Goal: Navigation & Orientation: Find specific page/section

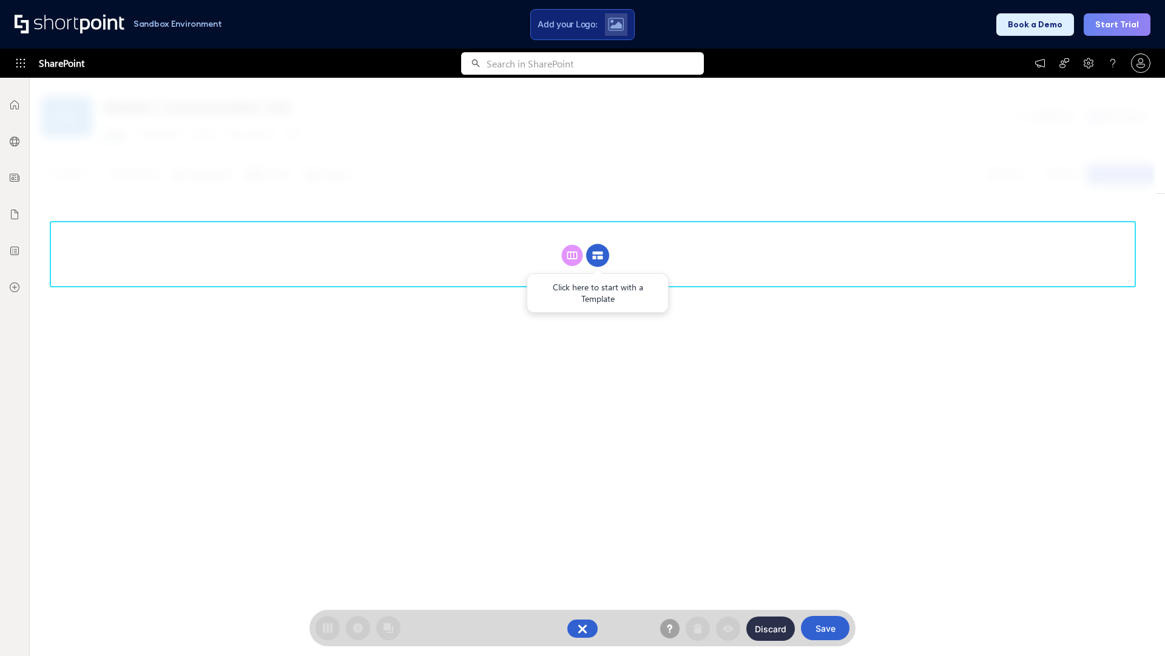
click at [598, 255] on circle at bounding box center [597, 255] width 23 height 23
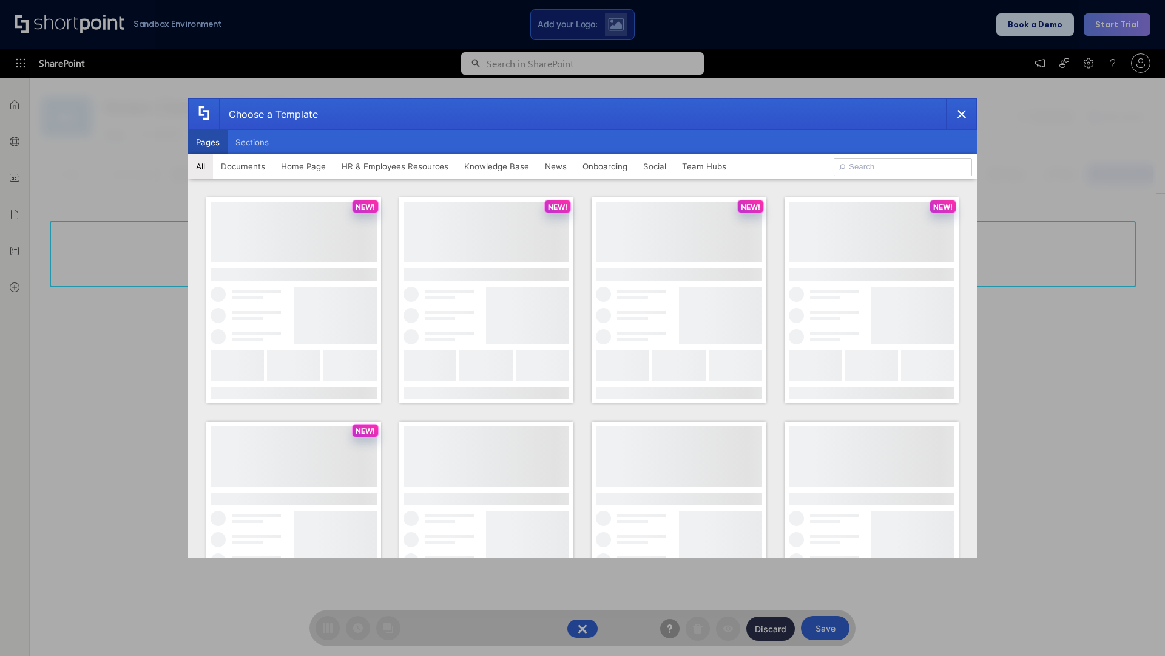
click at [208, 142] on button "Pages" at bounding box center [207, 142] width 39 height 24
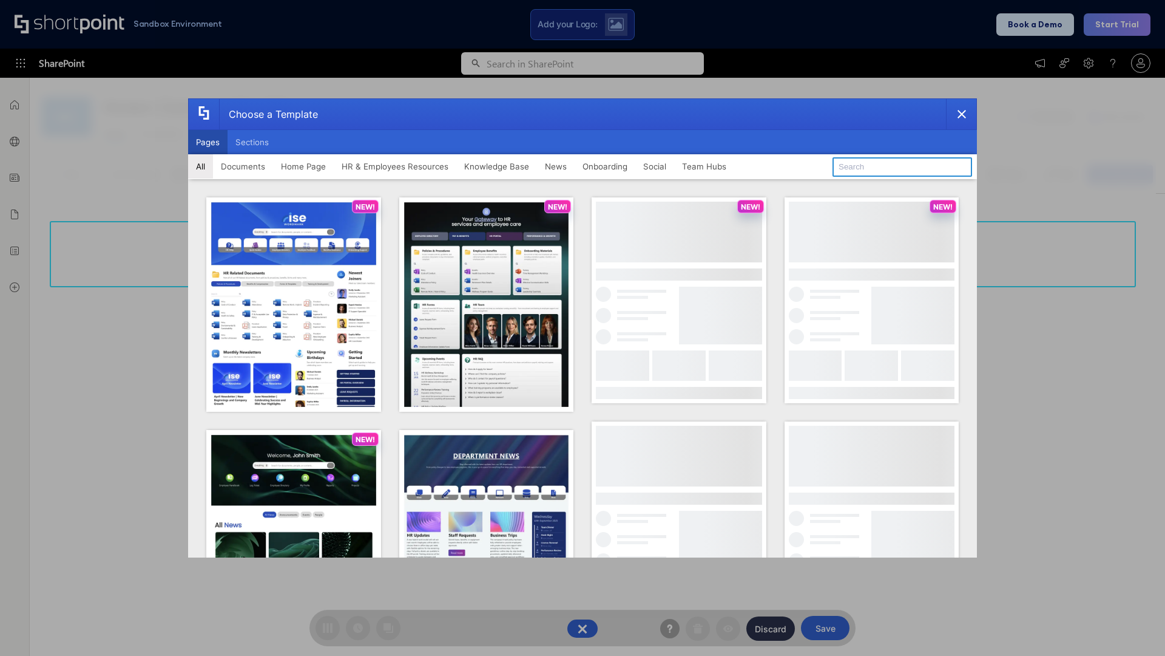
type input "Documents 1"
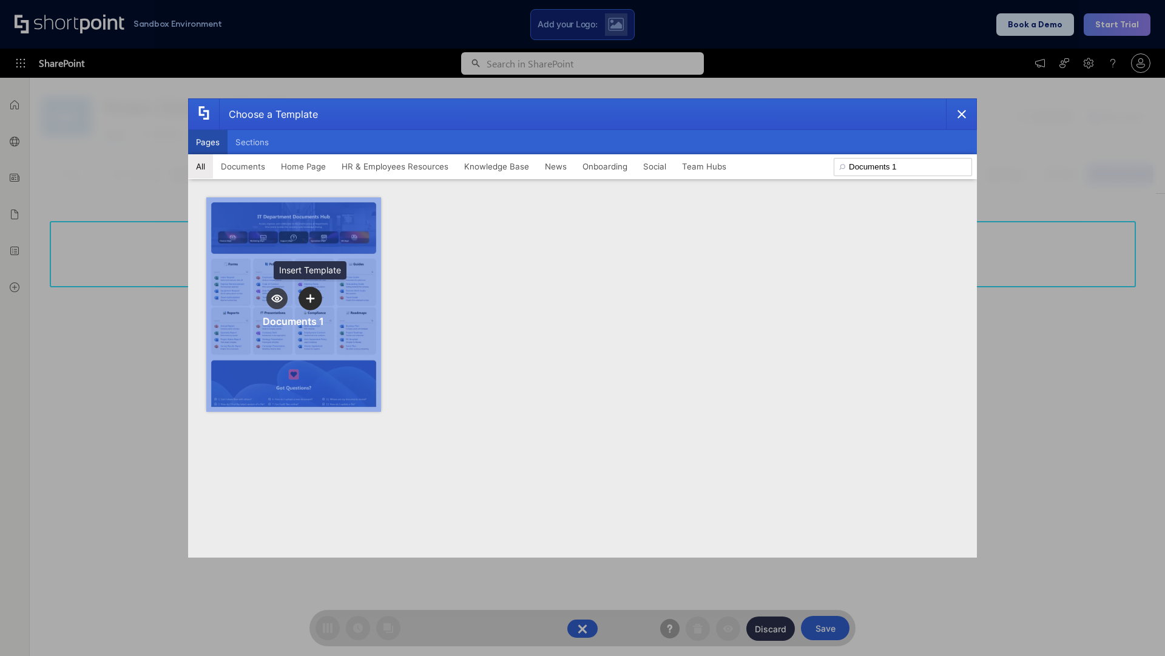
click at [310, 298] on icon "template selector" at bounding box center [310, 298] width 8 height 8
